Goal: Information Seeking & Learning: Learn about a topic

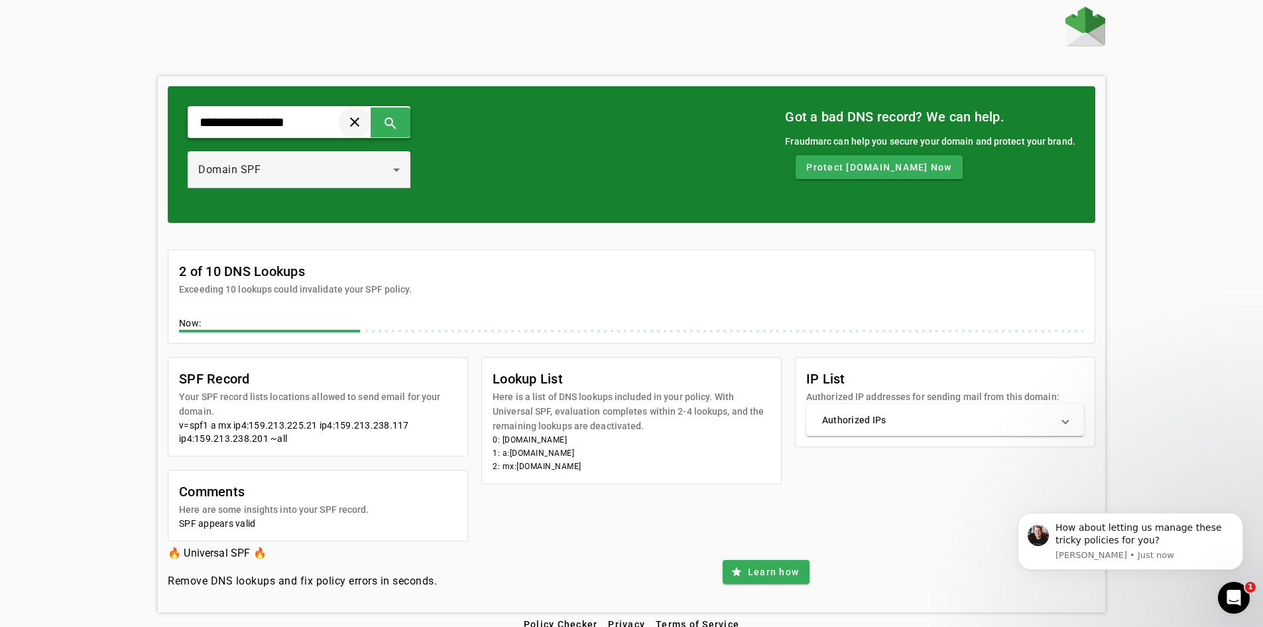
click at [371, 123] on span at bounding box center [355, 122] width 32 height 32
click at [279, 161] on div "Domain SPF" at bounding box center [299, 169] width 202 height 37
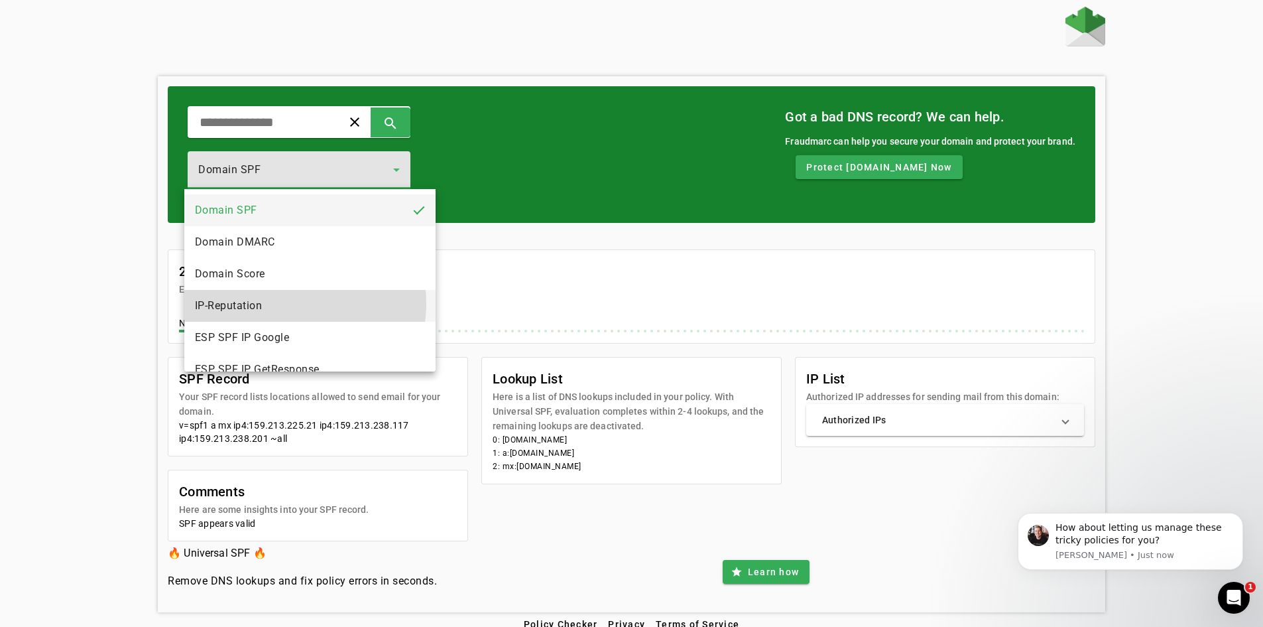
click at [286, 303] on mat-option "IP-Reputation" at bounding box center [309, 306] width 251 height 32
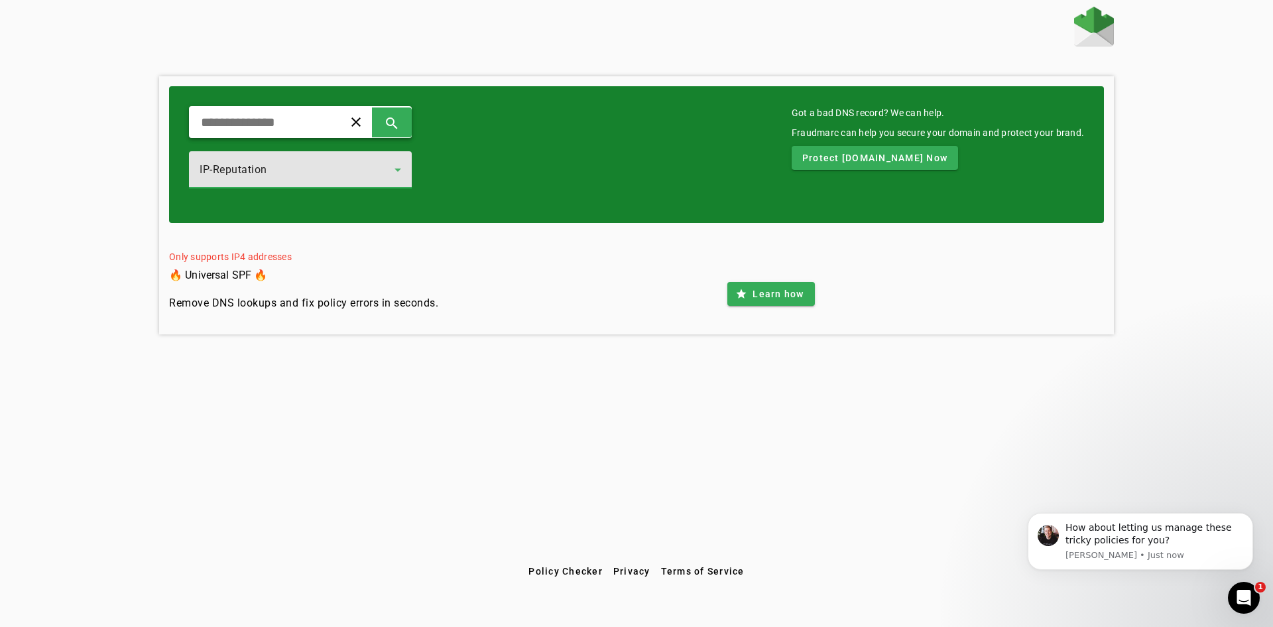
click at [318, 123] on input "text" at bounding box center [261, 122] width 123 height 16
paste input "**********"
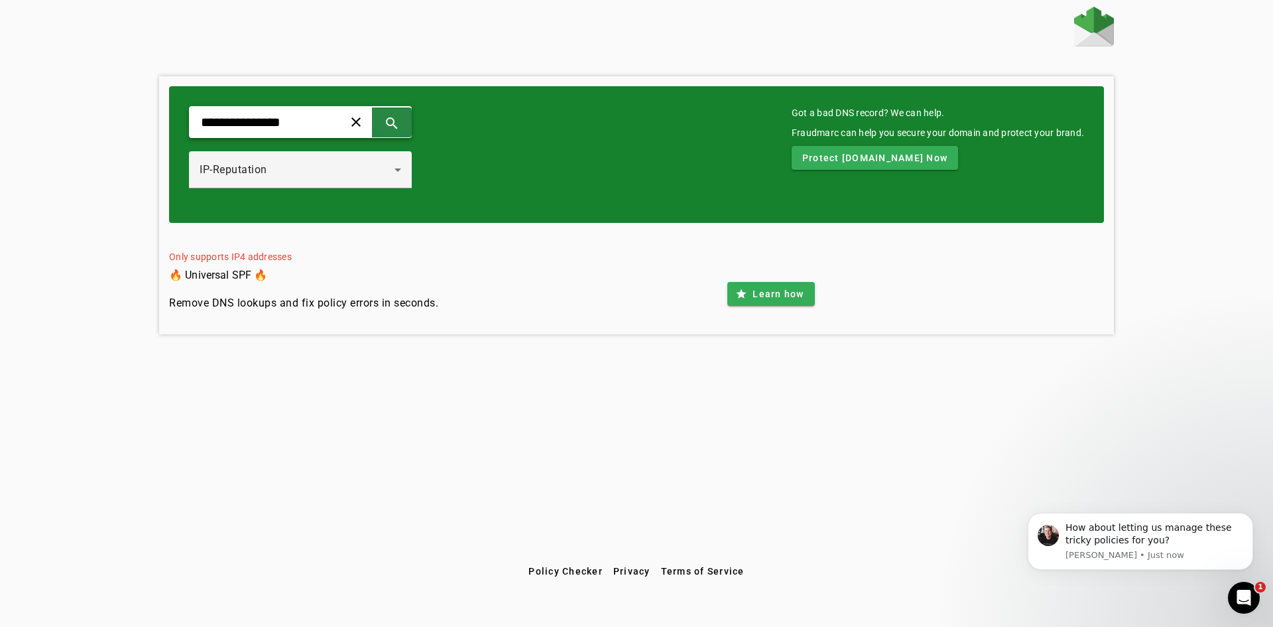
type input "**********"
click at [408, 127] on span at bounding box center [392, 122] width 32 height 32
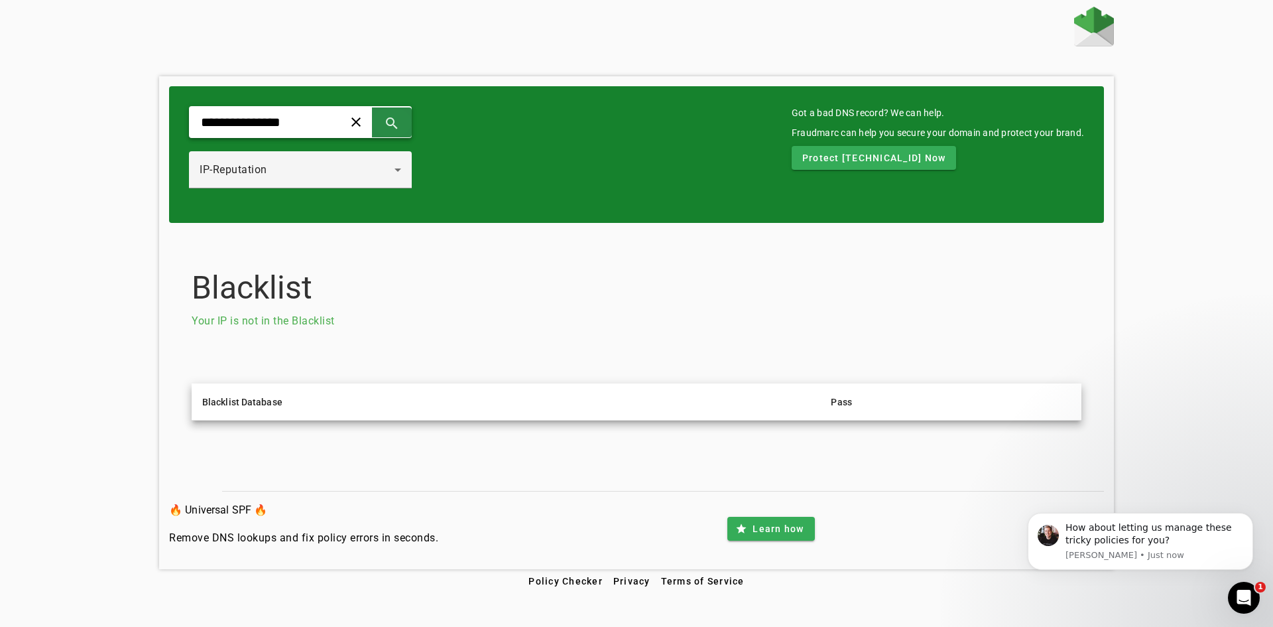
click at [408, 122] on span at bounding box center [392, 122] width 32 height 32
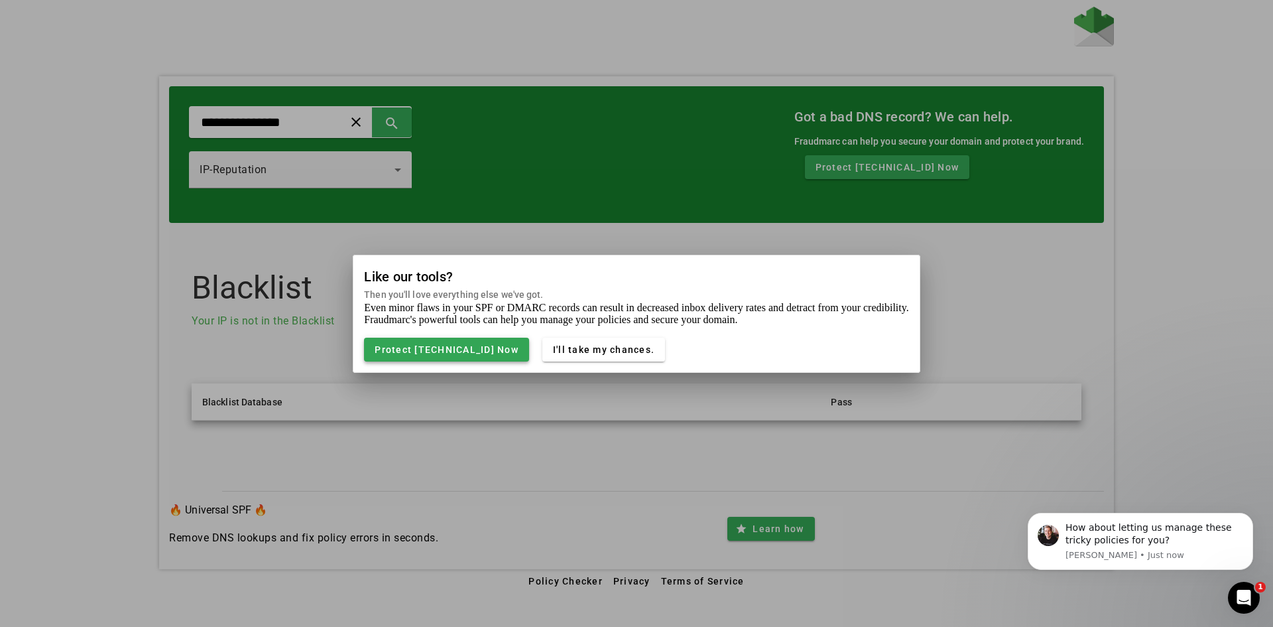
click at [414, 351] on span "Protect 159.213.238.117 Now" at bounding box center [447, 349] width 144 height 11
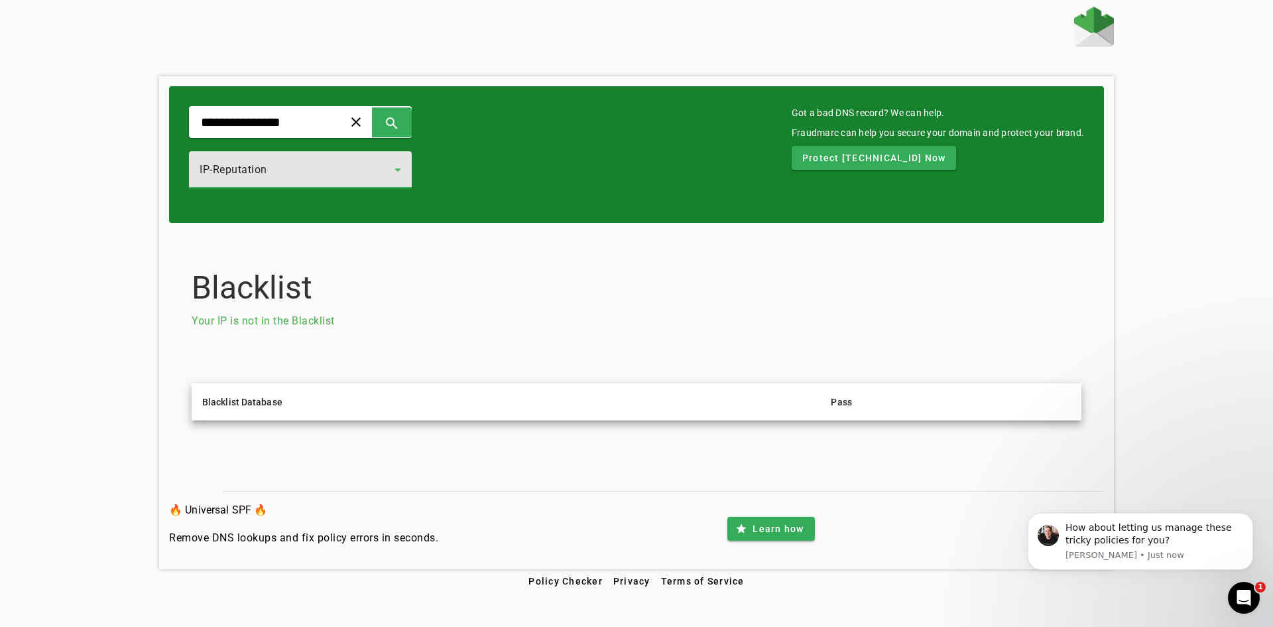
click at [342, 171] on div "IP-Reputation" at bounding box center [297, 170] width 195 height 16
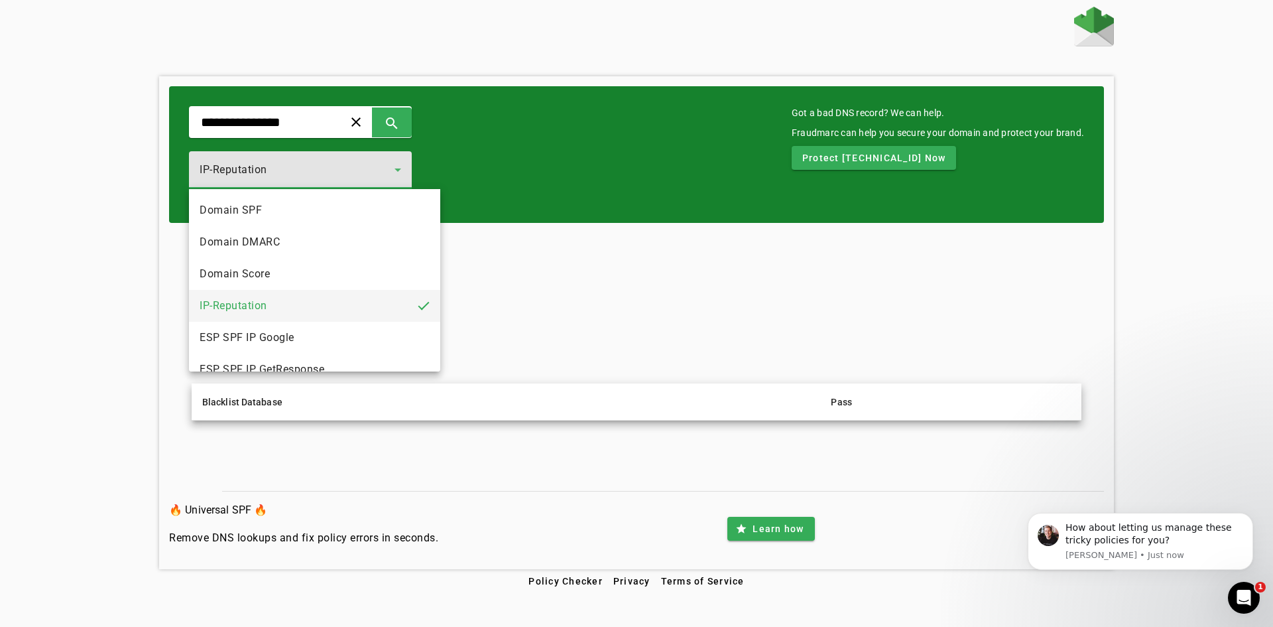
click at [342, 168] on div at bounding box center [636, 313] width 1273 height 627
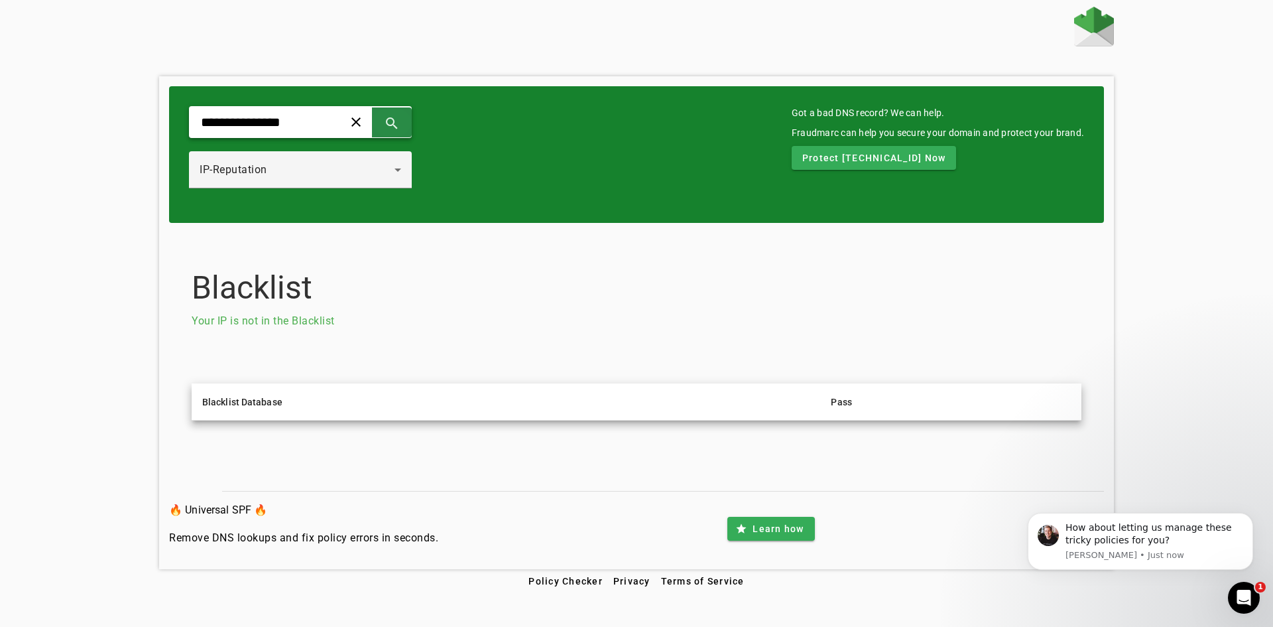
click at [408, 120] on span at bounding box center [392, 122] width 32 height 32
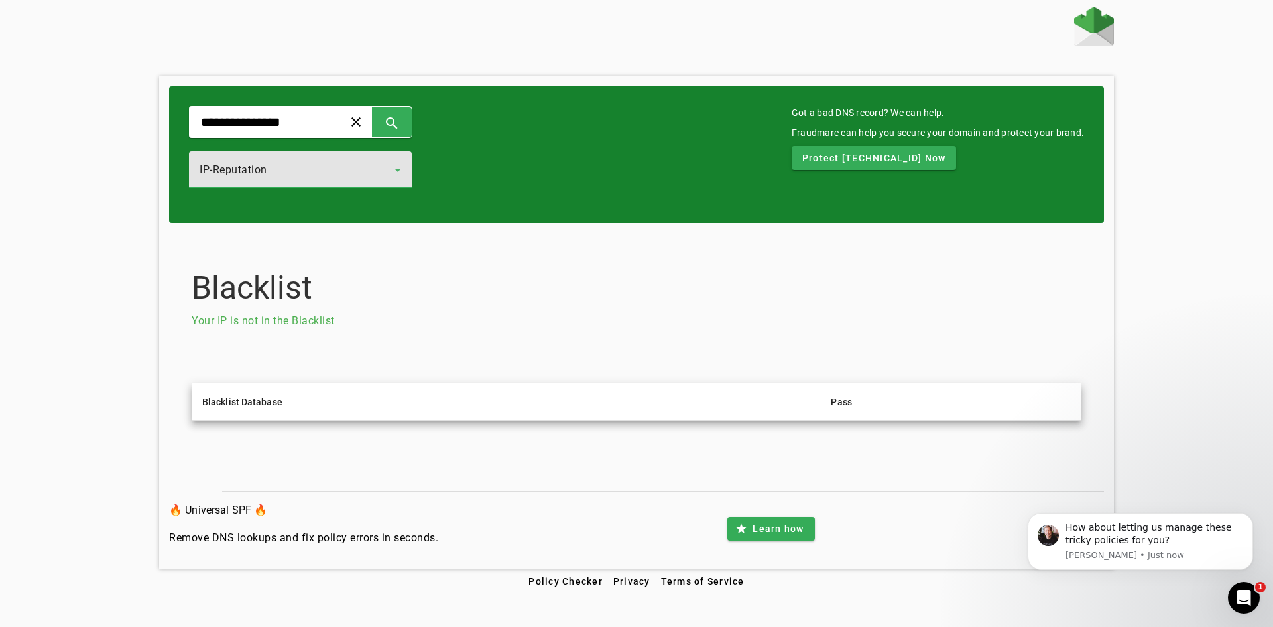
click at [406, 172] on icon at bounding box center [398, 170] width 16 height 16
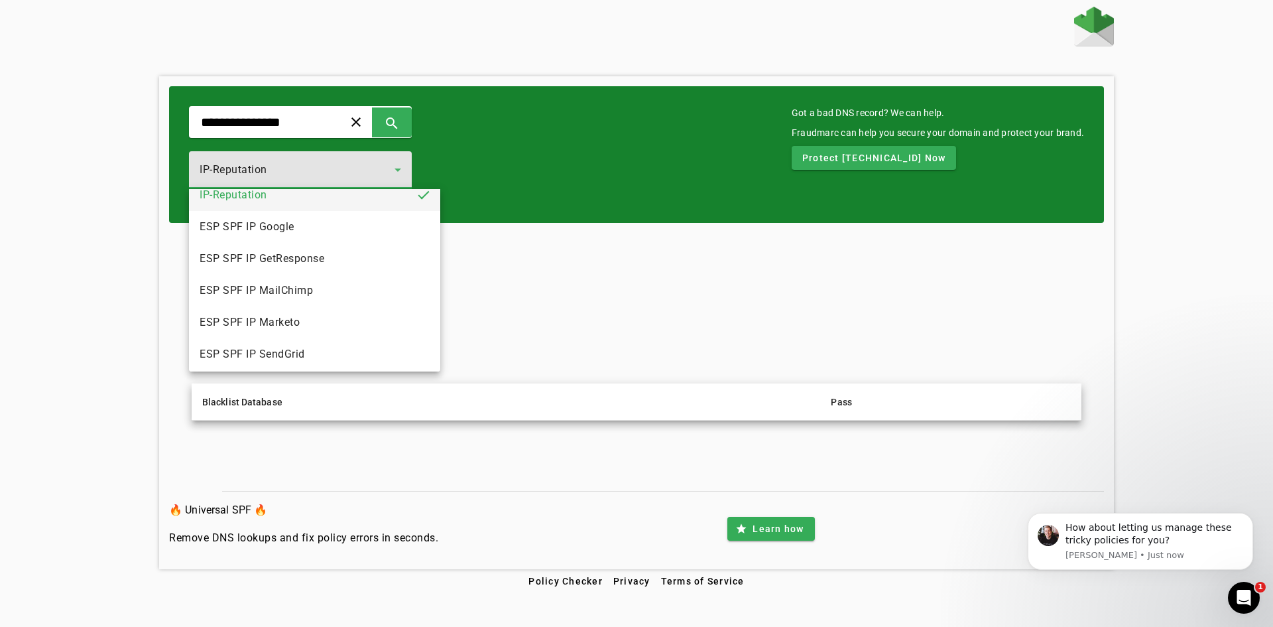
scroll to position [109, 0]
click at [367, 237] on mat-option "ESP SPF IP Google" at bounding box center [314, 228] width 251 height 32
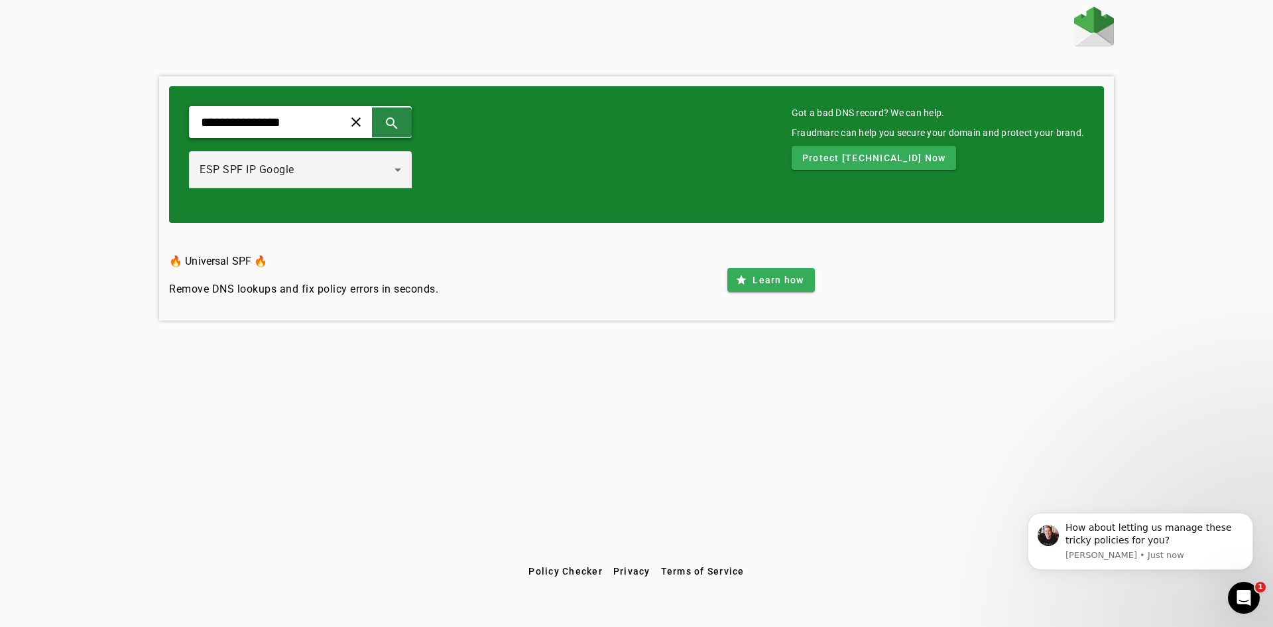
click at [408, 125] on span at bounding box center [392, 122] width 32 height 32
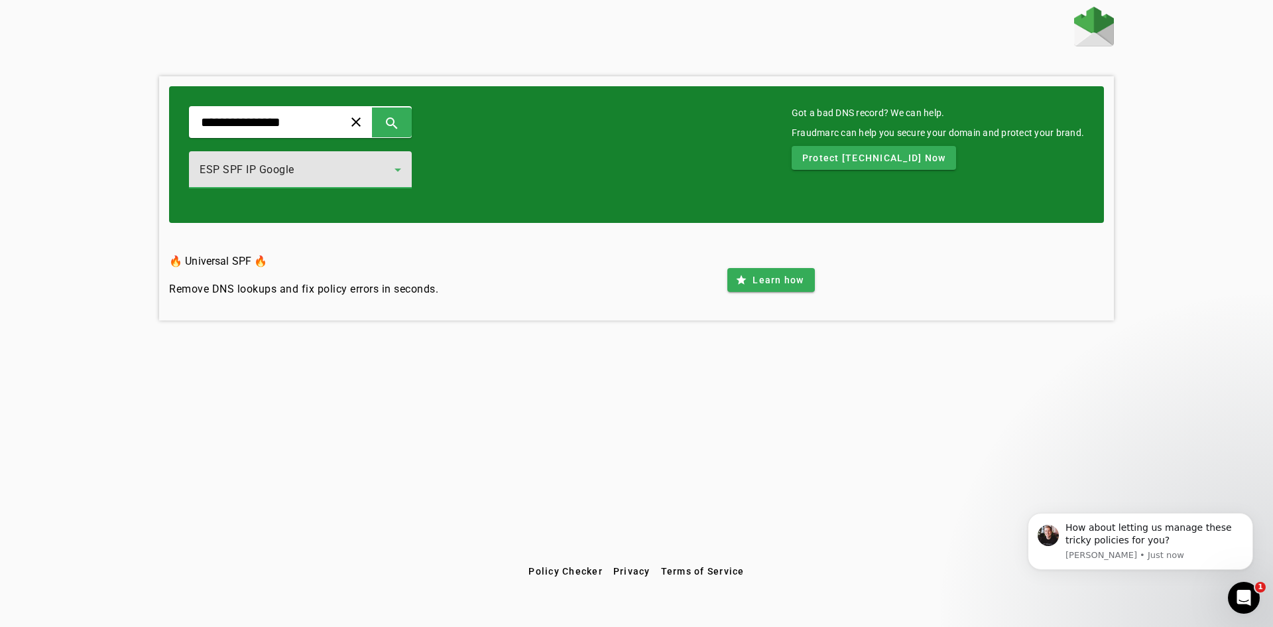
click at [406, 176] on icon at bounding box center [398, 170] width 16 height 16
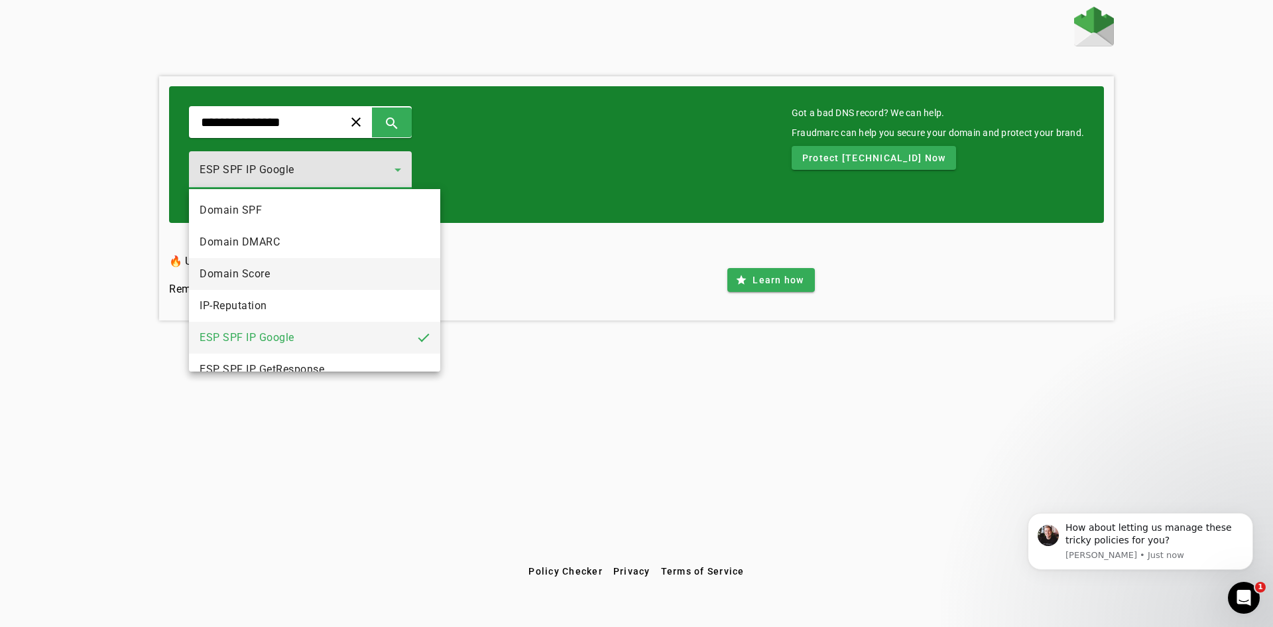
scroll to position [66, 0]
click at [362, 302] on mat-option "ESP SPF IP GetResponse" at bounding box center [314, 303] width 251 height 32
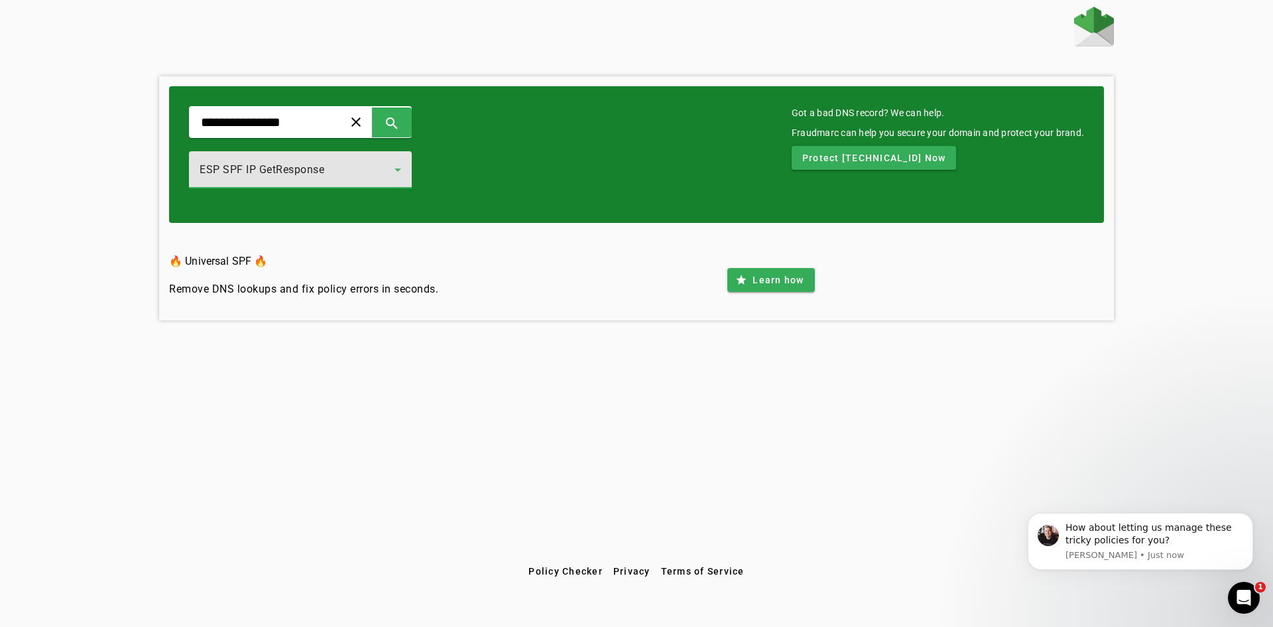
click at [401, 159] on div "ESP SPF IP GetResponse" at bounding box center [301, 169] width 202 height 37
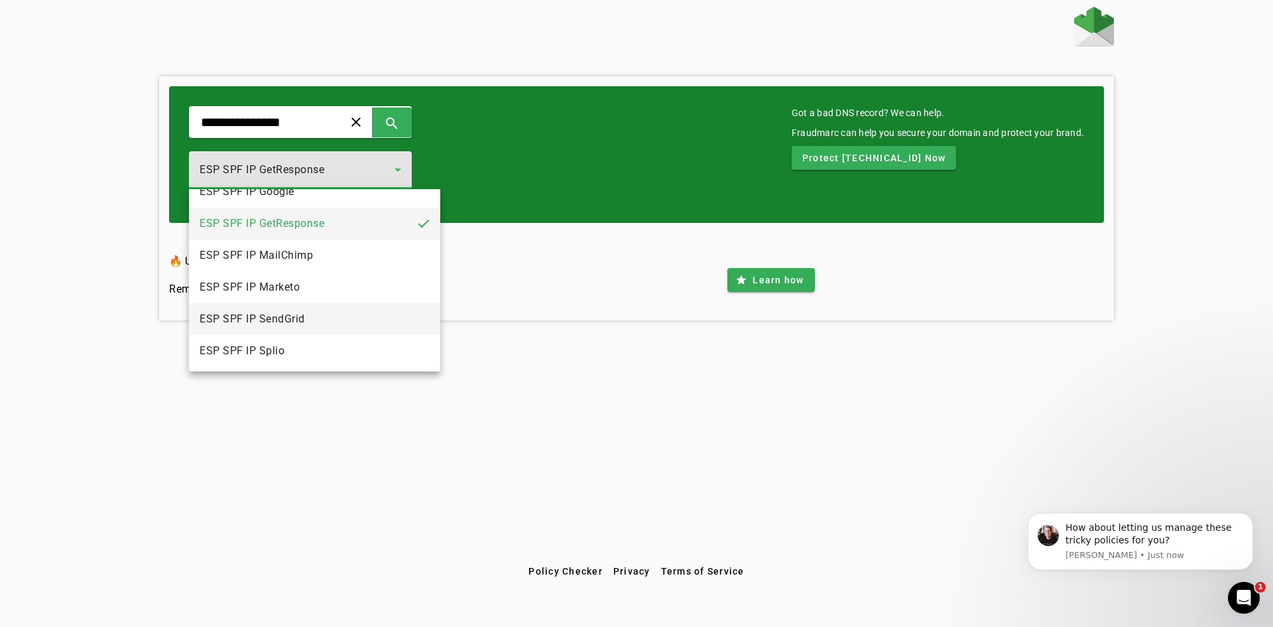
scroll to position [147, 0]
click at [381, 244] on mat-option "ESP SPF IP MailChimp" at bounding box center [314, 255] width 251 height 32
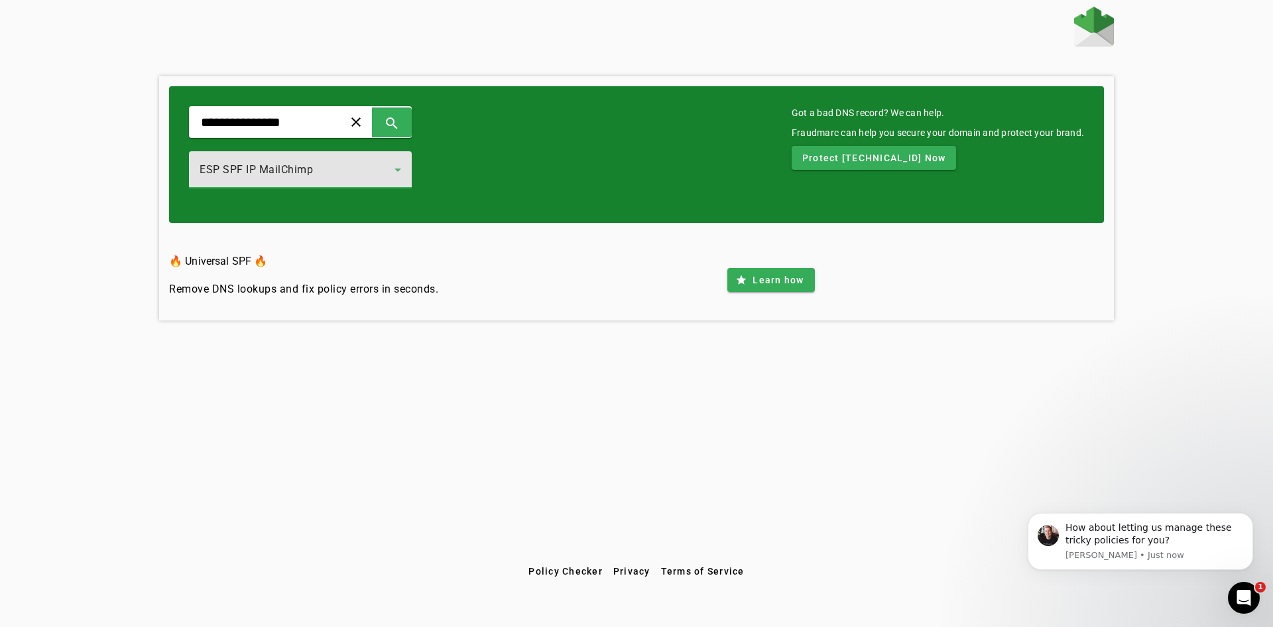
click at [406, 166] on icon at bounding box center [398, 170] width 16 height 16
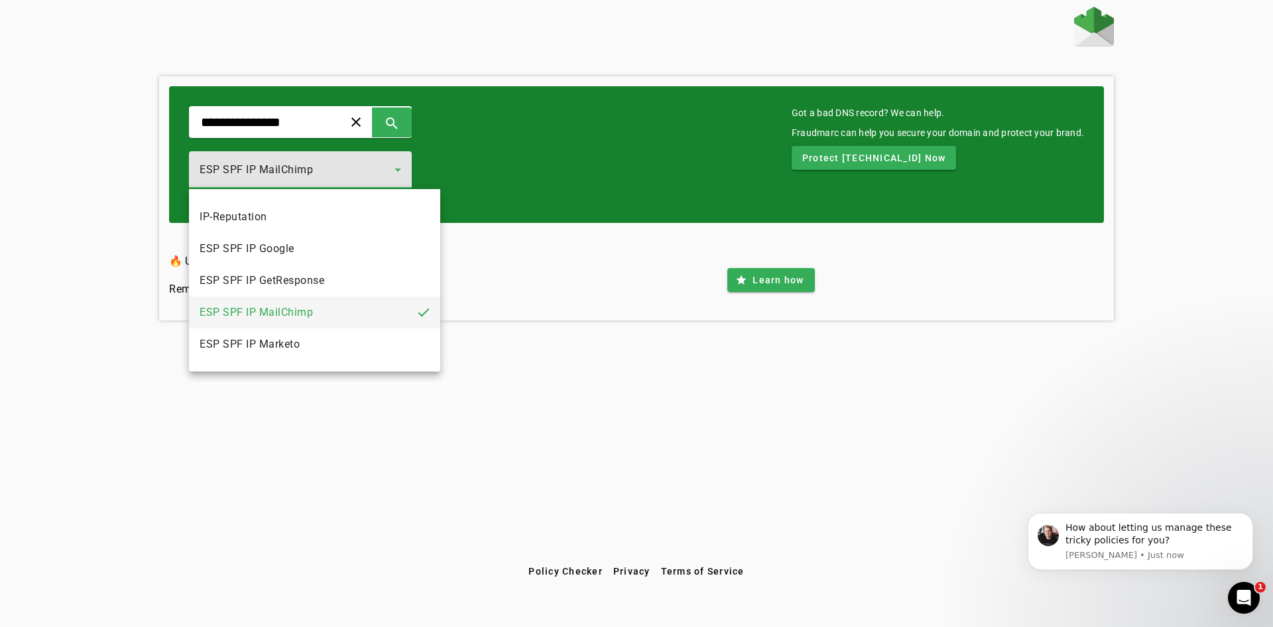
scroll to position [112, 0]
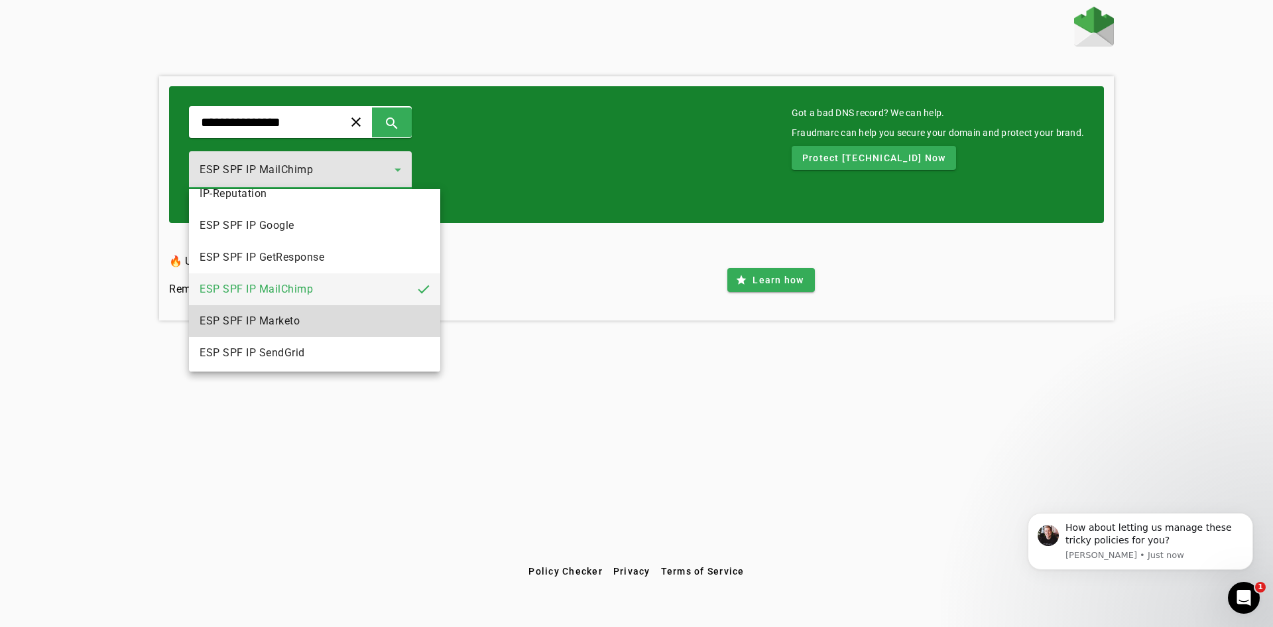
click at [370, 320] on mat-option "ESP SPF IP Marketo" at bounding box center [314, 321] width 251 height 32
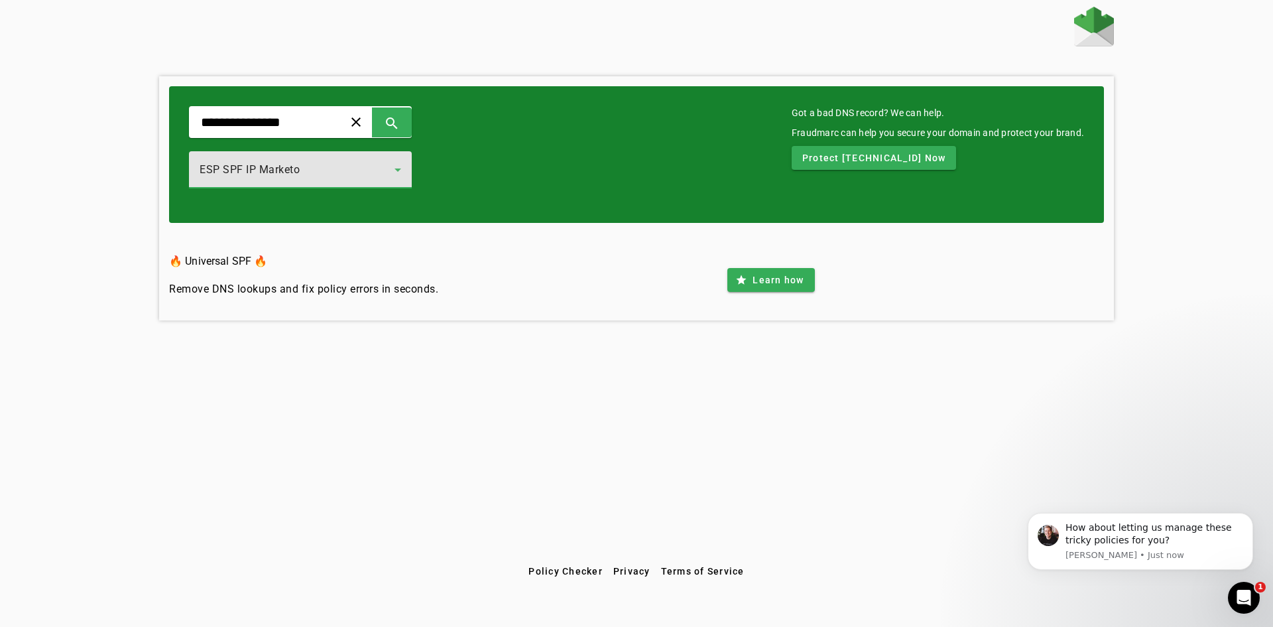
click at [401, 161] on div "ESP SPF IP Marketo" at bounding box center [301, 169] width 202 height 37
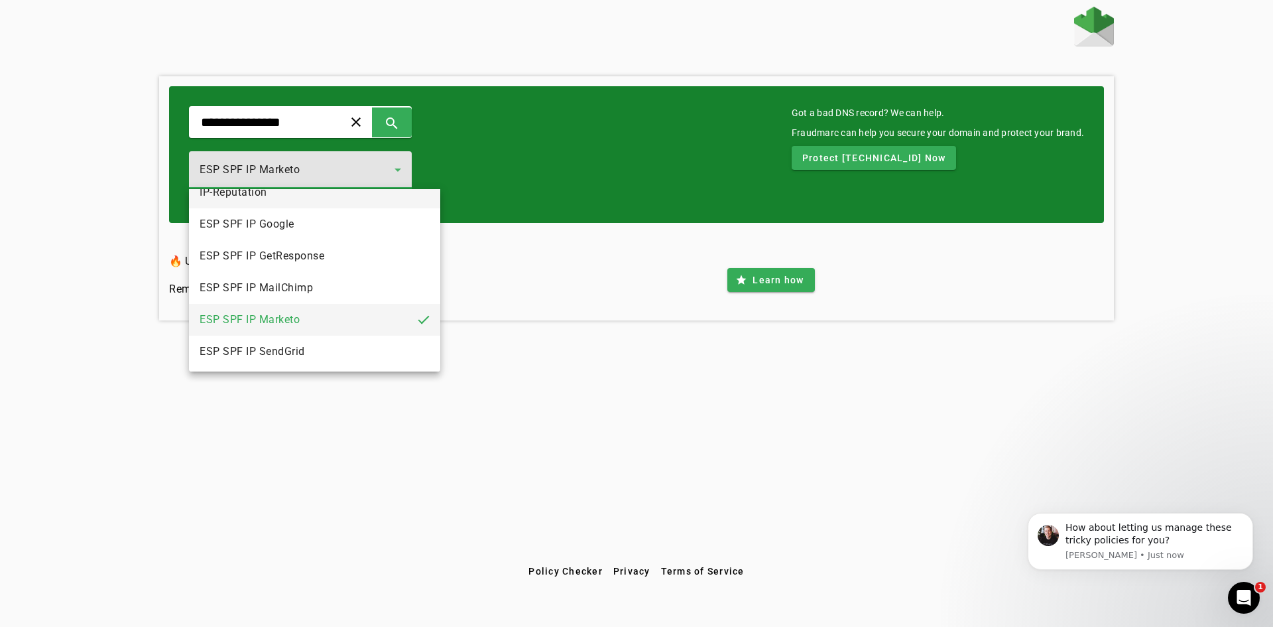
scroll to position [147, 0]
click at [366, 316] on mat-option "ESP SPF IP SendGrid" at bounding box center [314, 318] width 251 height 32
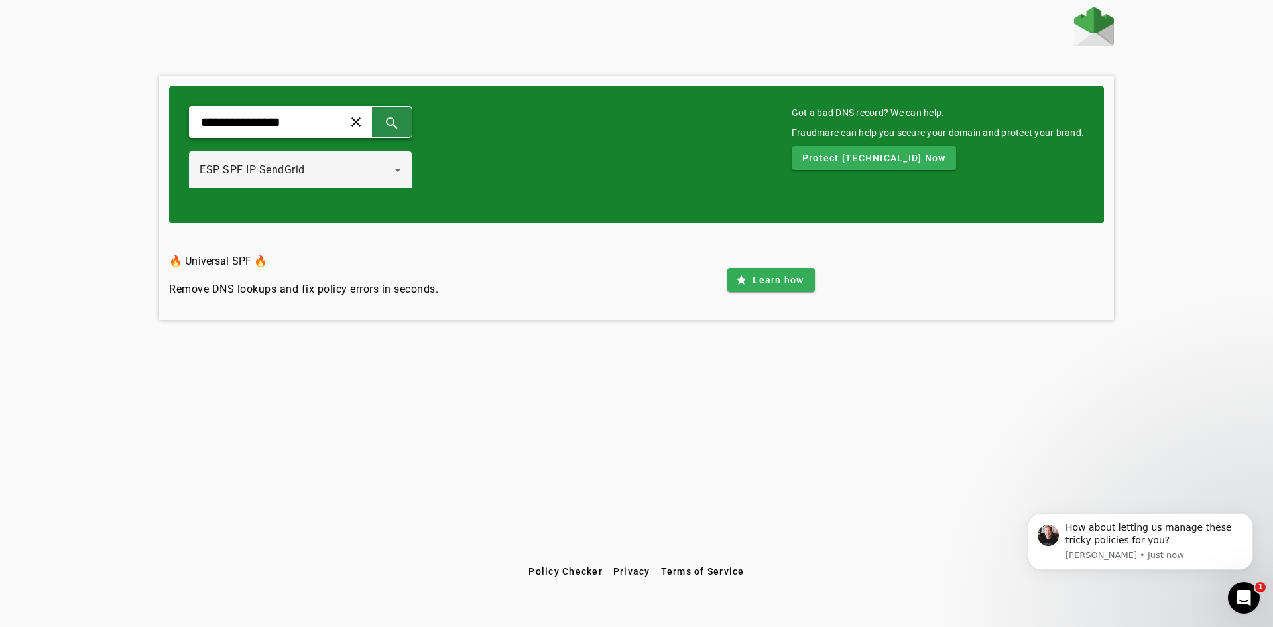
click at [408, 121] on span at bounding box center [392, 122] width 32 height 32
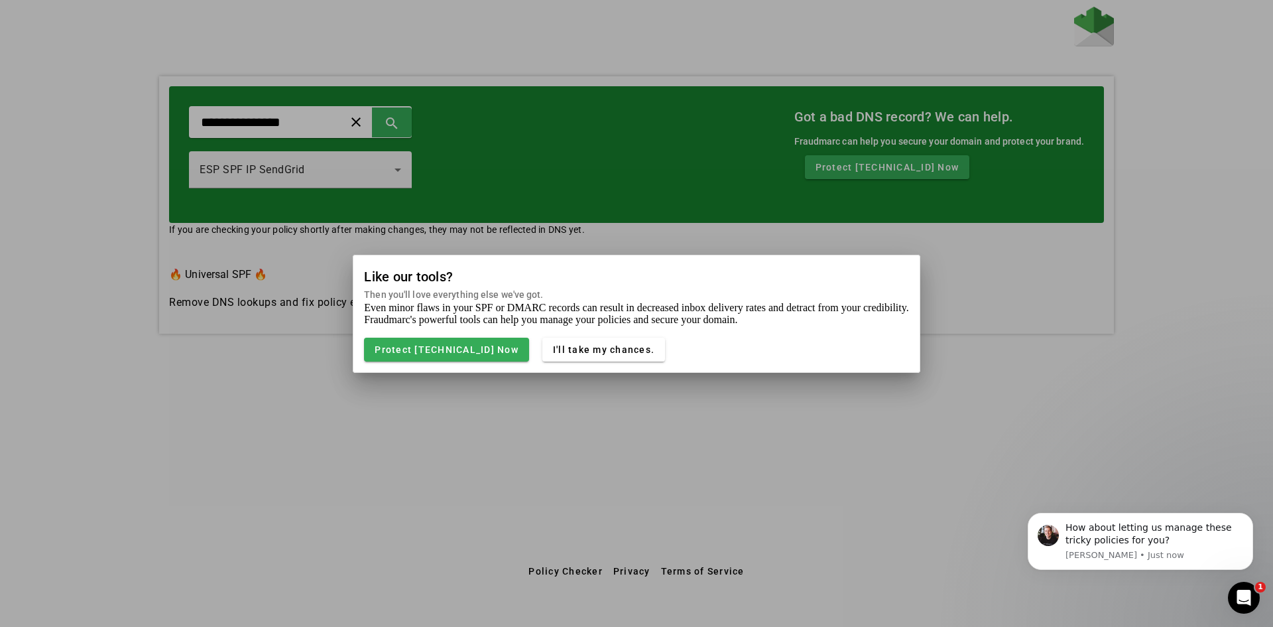
click at [639, 409] on div at bounding box center [636, 313] width 1273 height 627
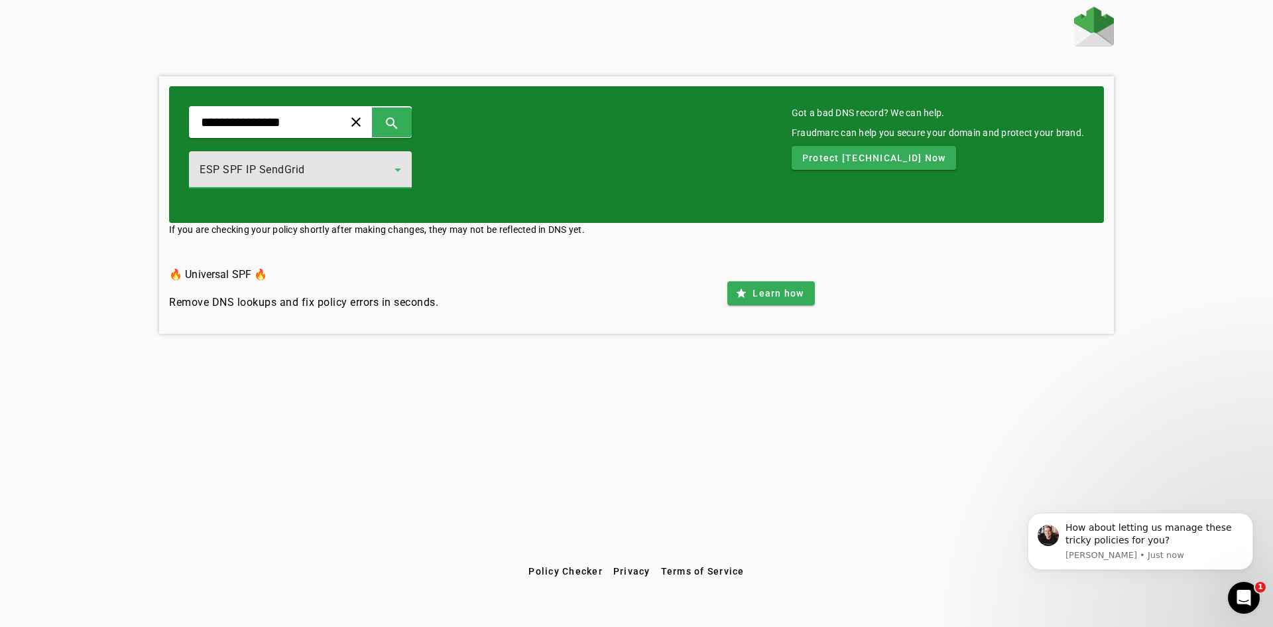
click at [395, 172] on div "ESP SPF IP SendGrid" at bounding box center [297, 170] width 195 height 16
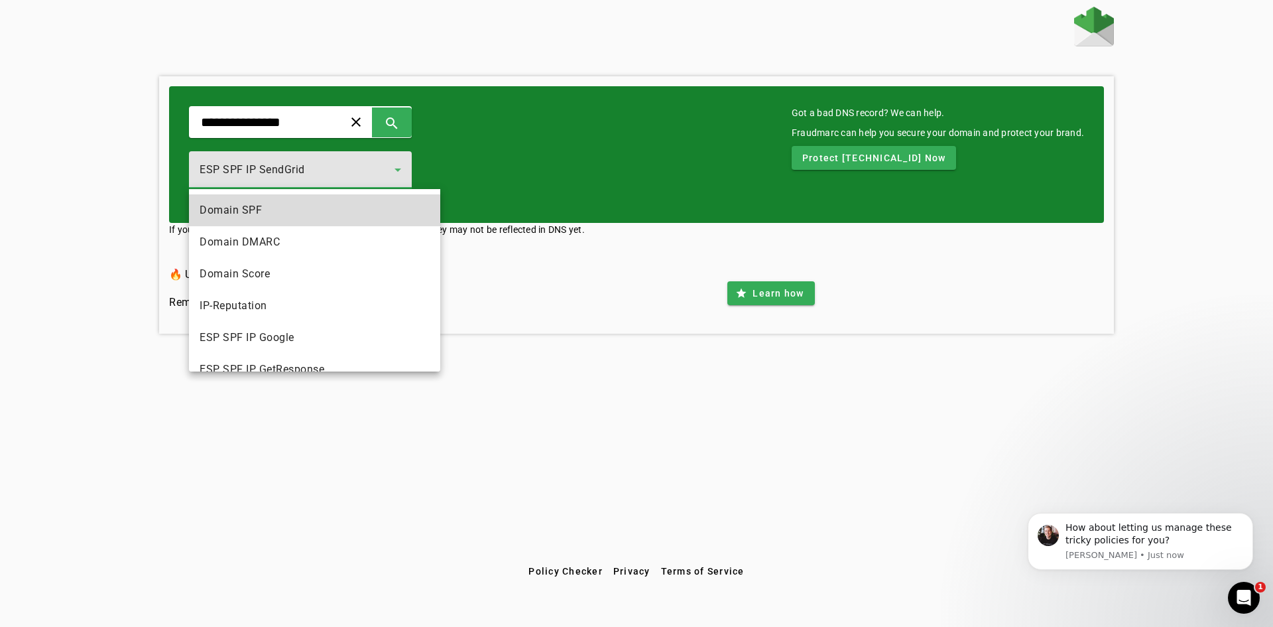
click at [330, 200] on mat-option "Domain SPF" at bounding box center [314, 210] width 251 height 32
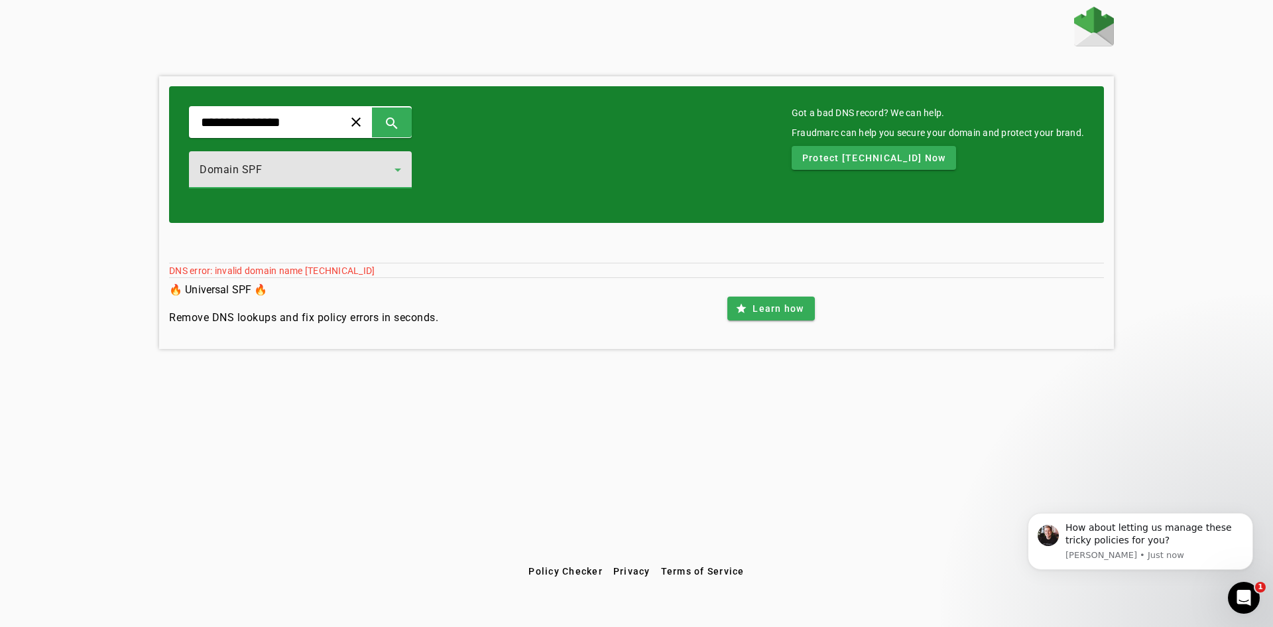
click at [406, 166] on icon at bounding box center [398, 170] width 16 height 16
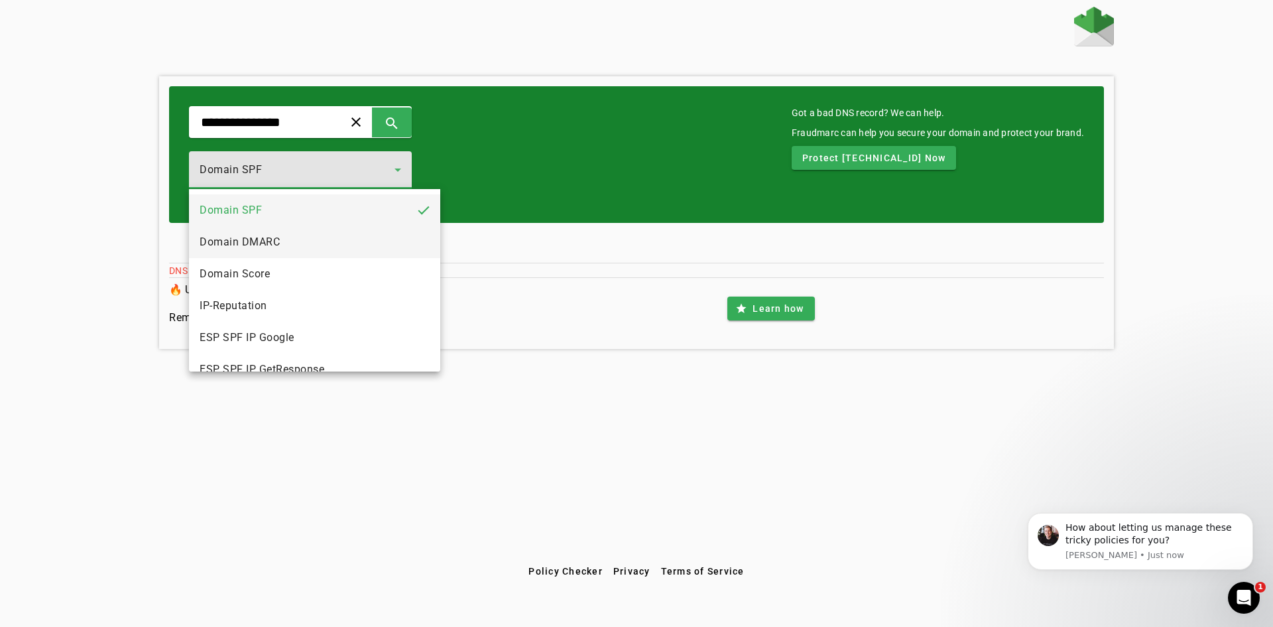
click at [420, 233] on mat-option "Domain DMARC" at bounding box center [314, 242] width 251 height 32
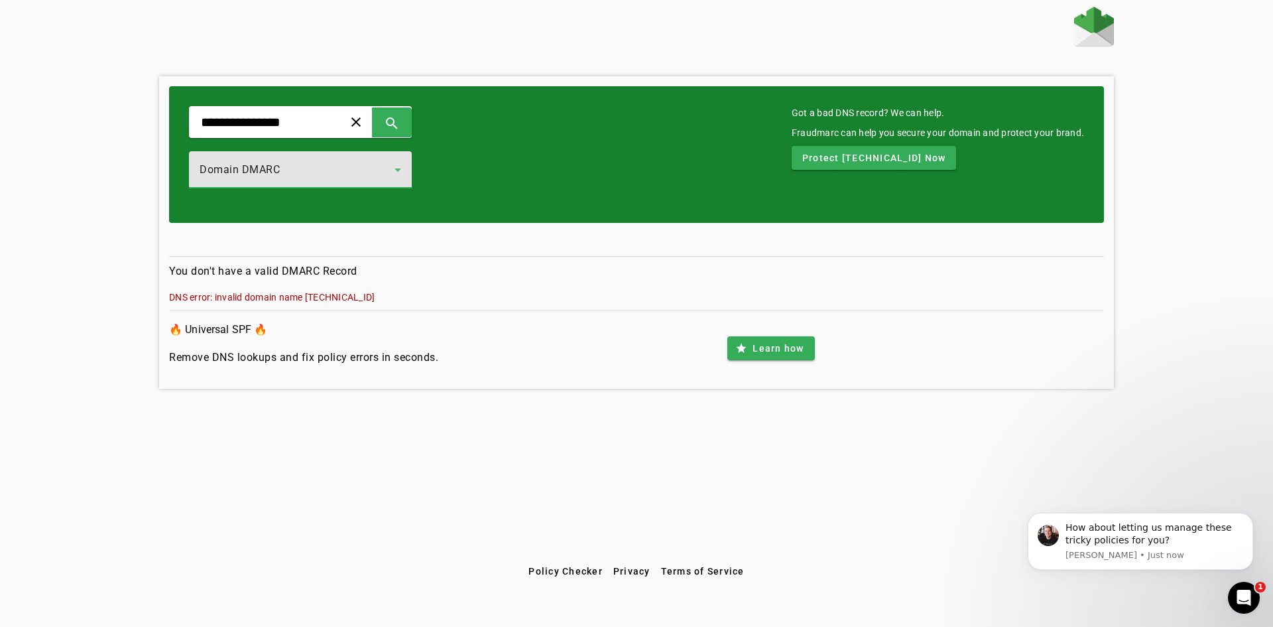
click at [406, 168] on icon at bounding box center [398, 170] width 16 height 16
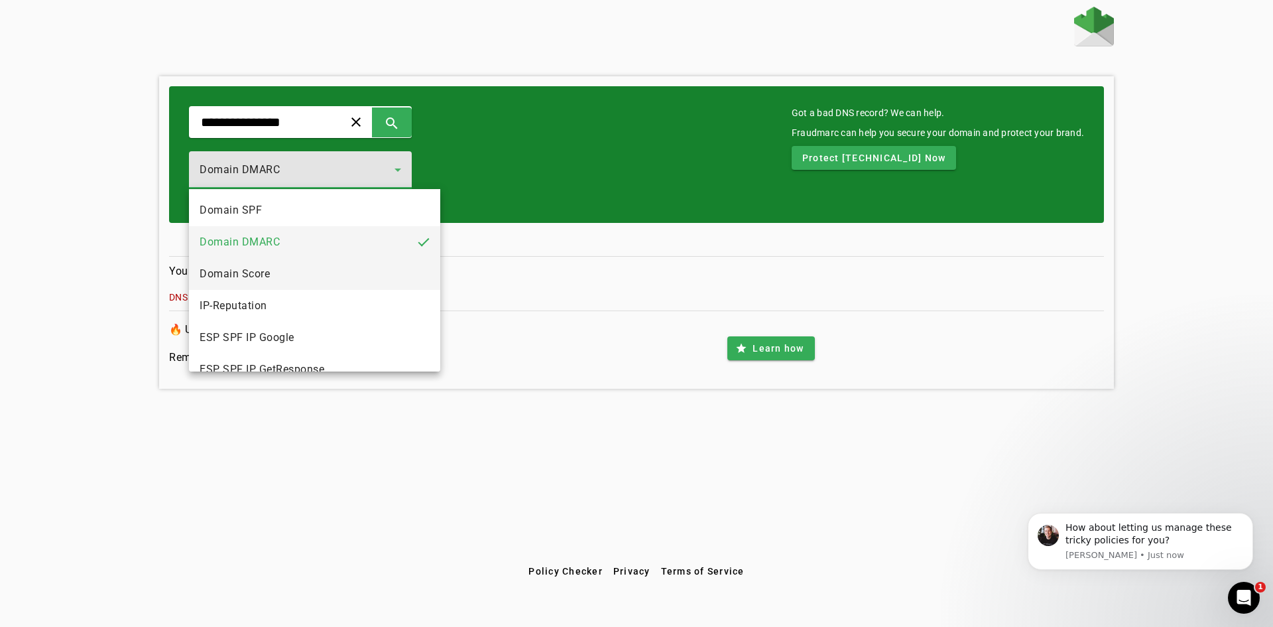
click at [390, 275] on mat-option "Domain Score" at bounding box center [314, 274] width 251 height 32
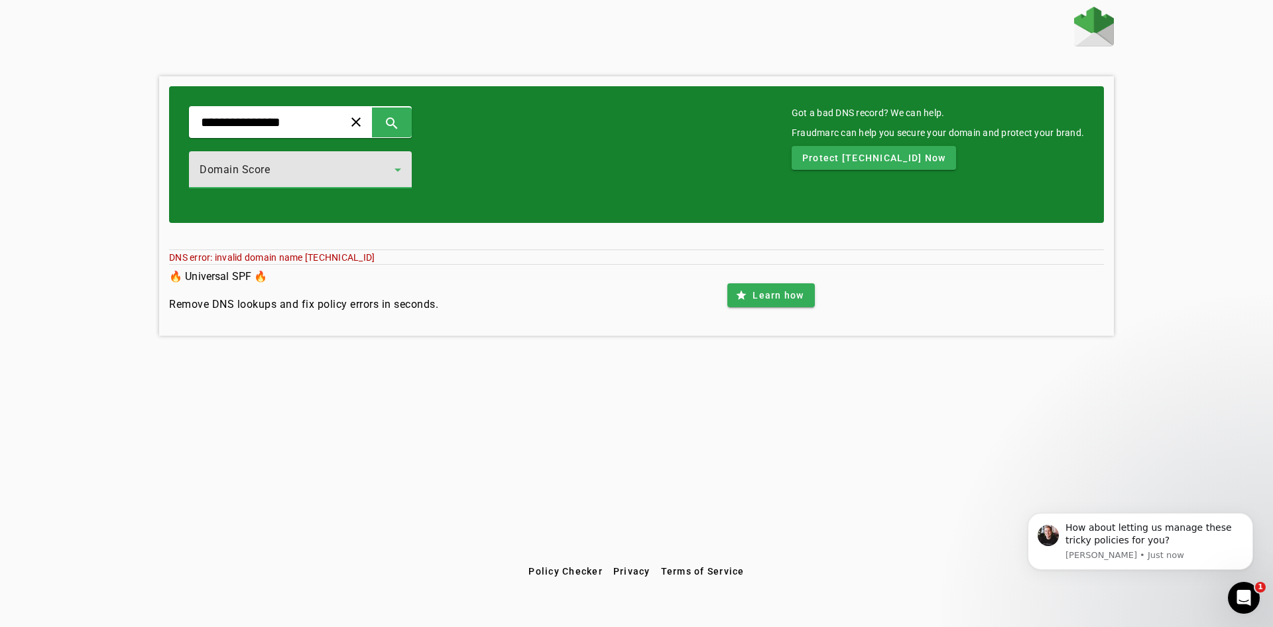
click at [401, 180] on div "Domain Score" at bounding box center [301, 169] width 202 height 37
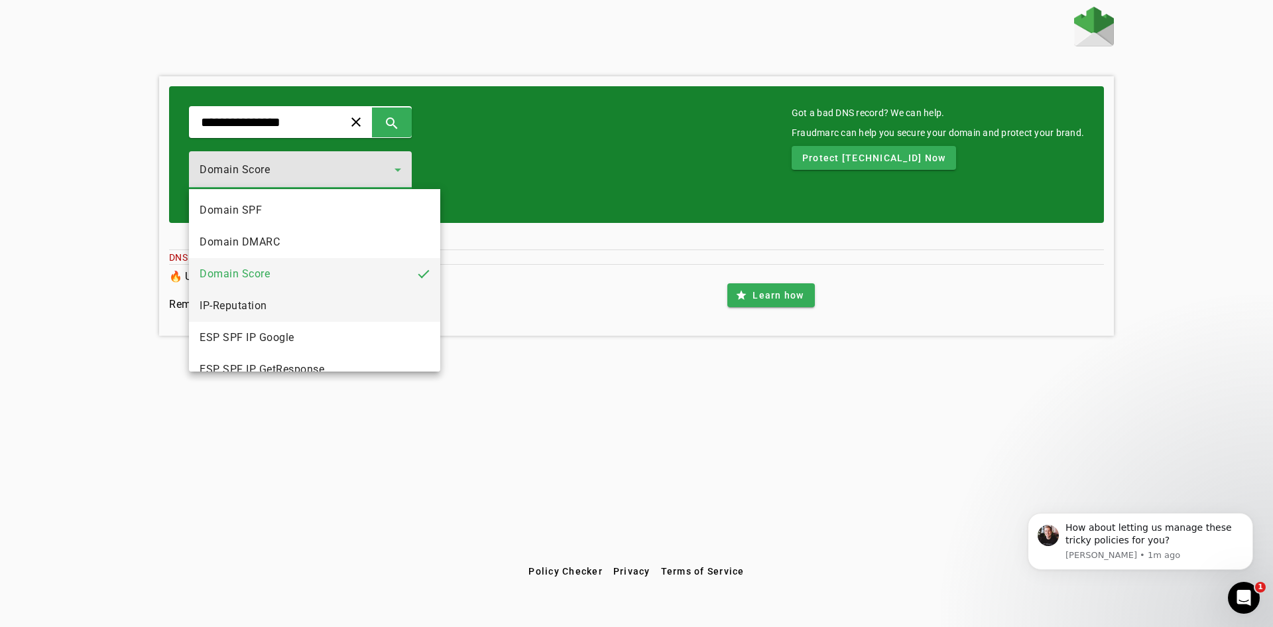
click at [400, 308] on mat-option "IP-Reputation" at bounding box center [314, 306] width 251 height 32
